Goal: Information Seeking & Learning: Learn about a topic

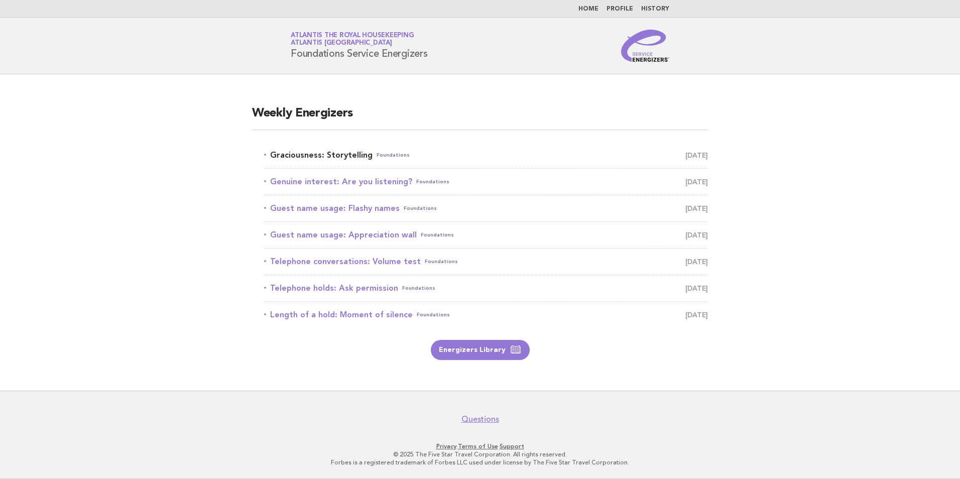
click at [317, 155] on link "Graciousness: Storytelling Foundations August 15" at bounding box center [486, 155] width 444 height 14
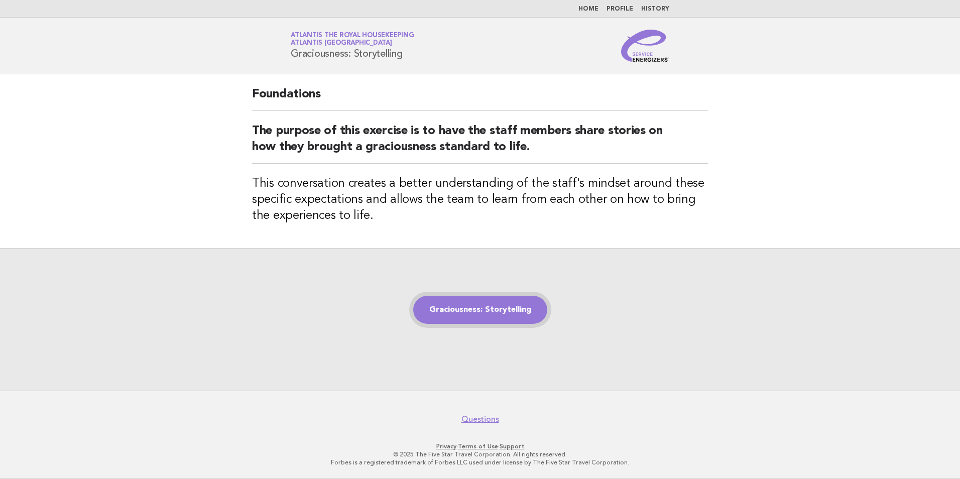
click at [505, 310] on link "Graciousness: Storytelling" at bounding box center [480, 310] width 134 height 28
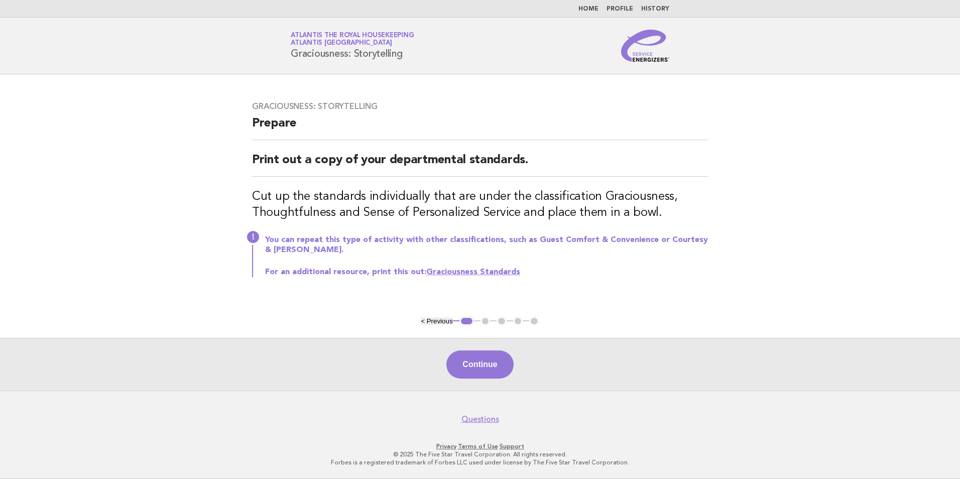
click at [462, 272] on link "Graciousness Standards" at bounding box center [473, 272] width 94 height 8
click at [591, 9] on link "Home" at bounding box center [589, 9] width 20 height 6
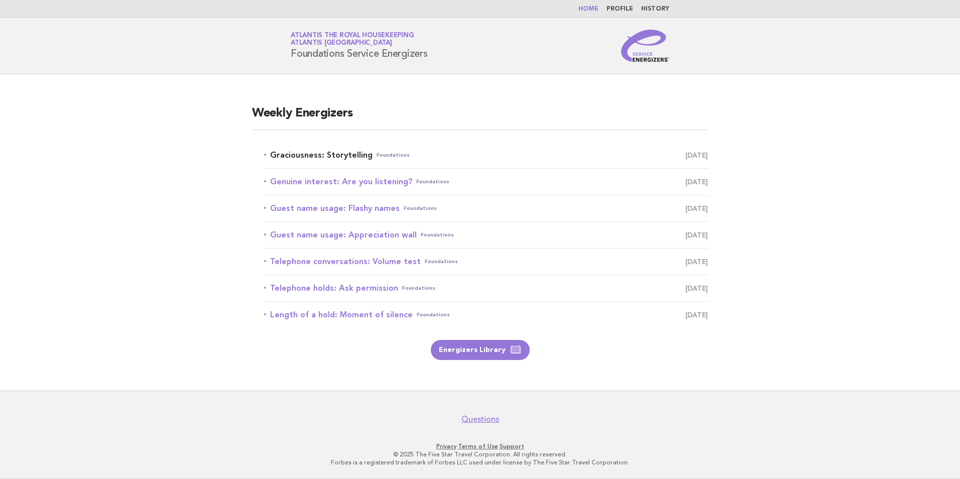
click at [336, 157] on link "Graciousness: Storytelling Foundations [DATE]" at bounding box center [486, 155] width 444 height 14
